Goal: Task Accomplishment & Management: Complete application form

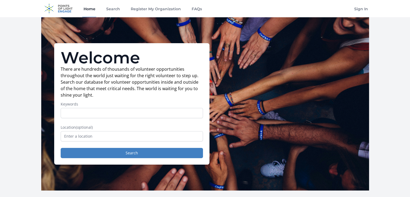
click at [104, 112] on input "Keywords" at bounding box center [132, 113] width 142 height 10
type input "craft"
click at [88, 136] on input "text" at bounding box center [132, 136] width 142 height 10
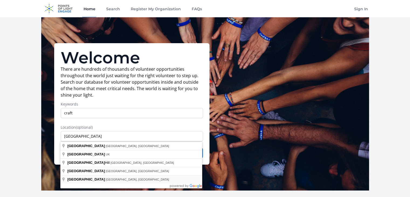
type input "[GEOGRAPHIC_DATA], [GEOGRAPHIC_DATA], [GEOGRAPHIC_DATA]"
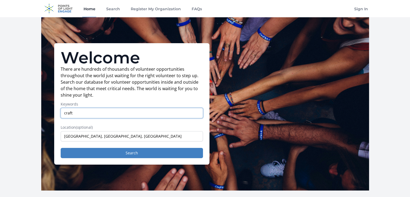
drag, startPoint x: 76, startPoint y: 112, endPoint x: 42, endPoint y: 114, distance: 33.8
click at [46, 114] on div "Welcome There are hundreds of thousands of volunteer opportunities throughout t…" at bounding box center [205, 103] width 328 height 173
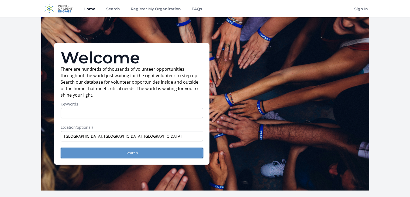
click at [108, 157] on button "Search" at bounding box center [132, 153] width 142 height 10
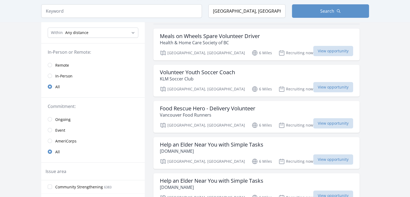
scroll to position [54, 0]
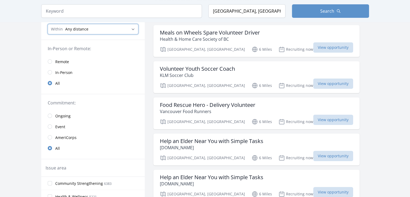
click at [94, 29] on select "Any distance , 5 Miles , 20 Miles , 50 Miles , 100 Miles" at bounding box center [93, 29] width 91 height 10
select select "8046"
click at [48, 24] on select "Any distance , 5 Miles , 20 Miles , 50 Miles , 100 Miles" at bounding box center [93, 29] width 91 height 10
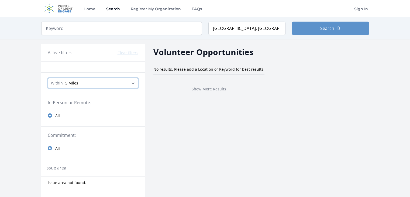
click at [78, 81] on select "Any distance , 5 Miles , 20 Miles , 50 Miles , 100 Miles" at bounding box center [93, 83] width 91 height 10
select select "32186"
click at [48, 78] on select "Any distance , 5 Miles , 20 Miles , 50 Miles , 100 Miles" at bounding box center [93, 83] width 91 height 10
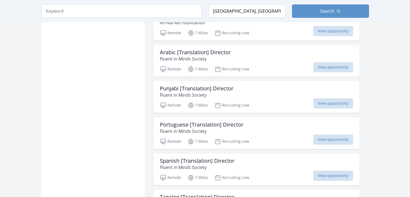
scroll to position [512, 0]
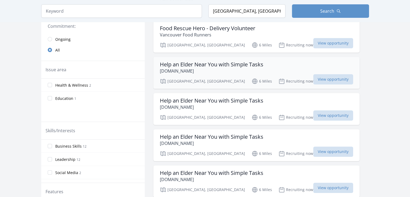
scroll to position [162, 0]
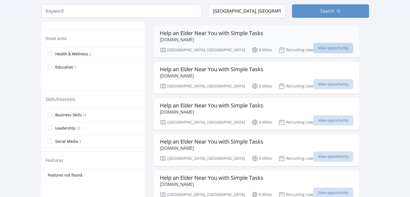
click at [316, 47] on span "View opportunity" at bounding box center [333, 48] width 40 height 10
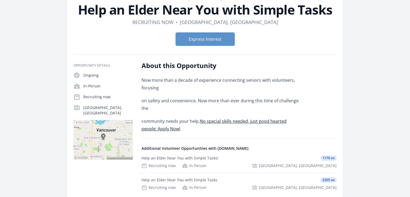
scroll to position [36, 0]
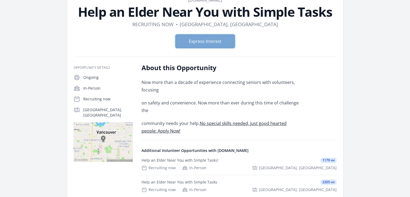
click at [187, 42] on button "Express Interest" at bounding box center [204, 40] width 59 height 13
